Goal: Find specific page/section: Find specific page/section

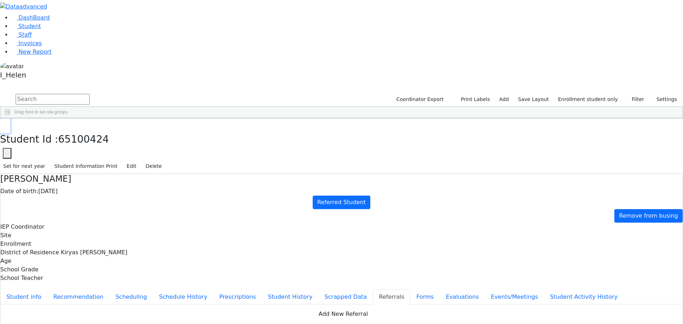
click at [10, 118] on button "button" at bounding box center [5, 125] width 10 height 15
click at [84, 154] on div "Gruber" at bounding box center [64, 159] width 42 height 10
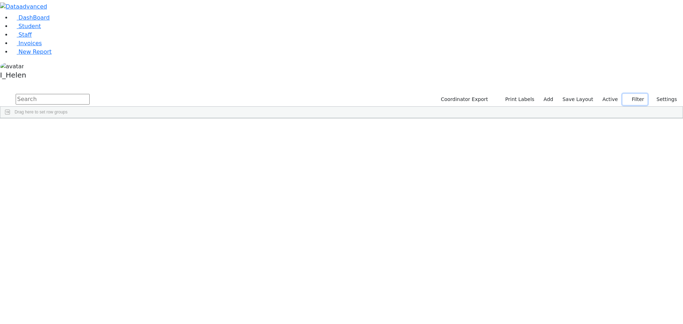
click at [637, 94] on button "Filter" at bounding box center [634, 99] width 25 height 11
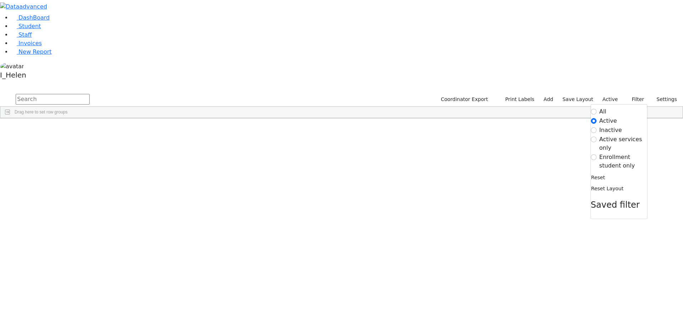
click at [610, 153] on label "Enrollment student only" at bounding box center [623, 161] width 48 height 17
click at [596, 154] on input "Enrollment student only" at bounding box center [594, 157] width 6 height 6
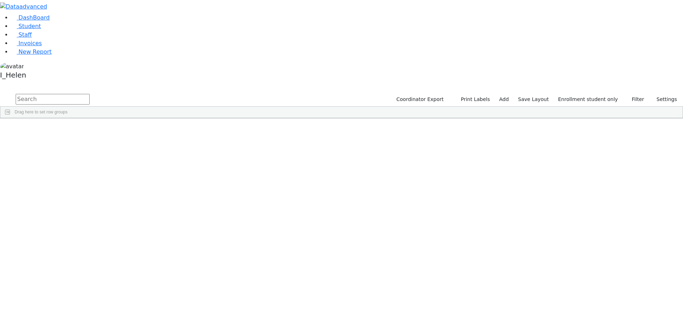
click at [84, 309] on div "Gruber" at bounding box center [64, 314] width 42 height 10
